Goal: Find contact information: Find contact information

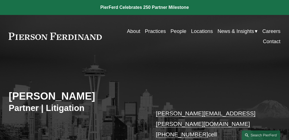
click at [201, 31] on link "Locations" at bounding box center [202, 31] width 22 height 10
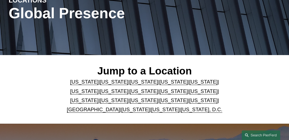
scroll to position [110, 0]
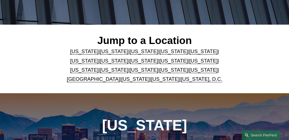
click at [157, 81] on link "[US_STATE]" at bounding box center [165, 79] width 28 height 6
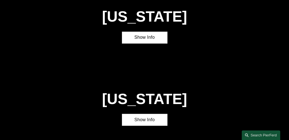
scroll to position [1614, 0]
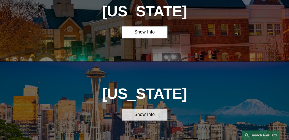
click at [156, 108] on link "Show Info" at bounding box center [144, 114] width 45 height 12
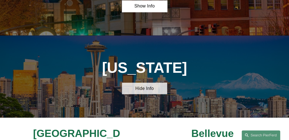
scroll to position [1641, 0]
